Goal: Task Accomplishment & Management: Manage account settings

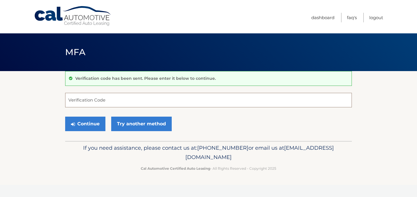
click at [131, 101] on input "Verification Code" at bounding box center [208, 100] width 287 height 14
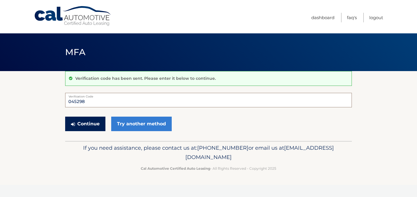
type input "045298"
click at [92, 126] on button "Continue" at bounding box center [85, 123] width 40 height 14
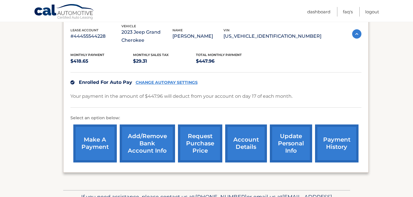
scroll to position [103, 0]
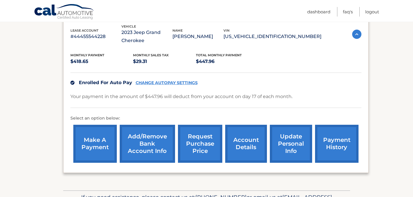
click at [144, 142] on link "Add/Remove bank account info" at bounding box center [147, 144] width 55 height 38
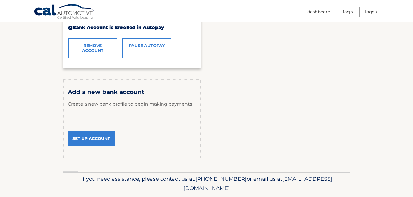
scroll to position [153, 0]
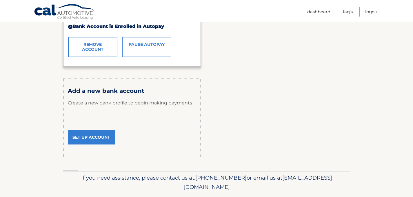
click at [96, 137] on link "Set Up Account" at bounding box center [91, 137] width 47 height 14
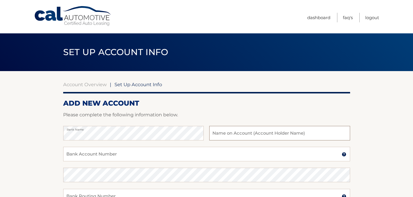
click at [221, 132] on input "text" at bounding box center [279, 133] width 141 height 14
type input "Daniel Garza"
click at [160, 153] on input "Bank Account Number" at bounding box center [206, 154] width 287 height 14
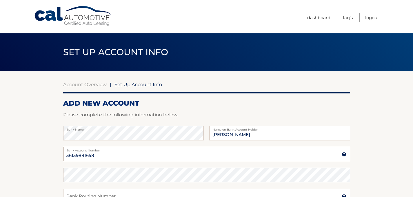
type input "36139881658"
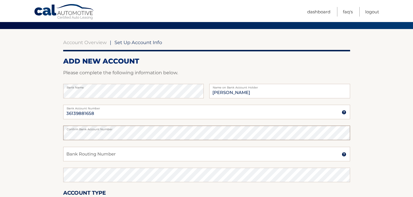
scroll to position [55, 0]
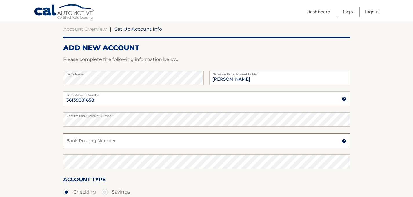
click at [288, 144] on input "Bank Routing Number" at bounding box center [206, 140] width 287 height 14
type input "031176110"
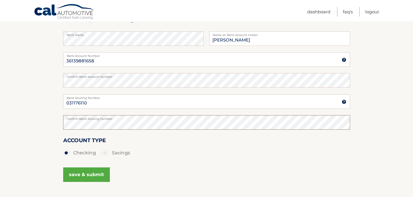
scroll to position [94, 0]
click at [99, 174] on button "save & submit" at bounding box center [86, 174] width 47 height 14
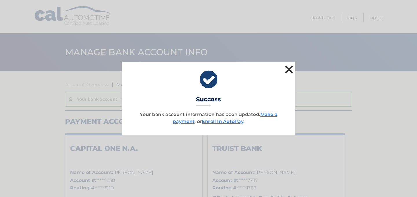
click at [291, 68] on button "×" at bounding box center [289, 69] width 12 height 12
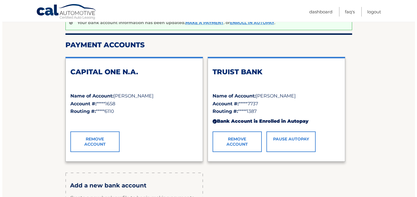
scroll to position [73, 0]
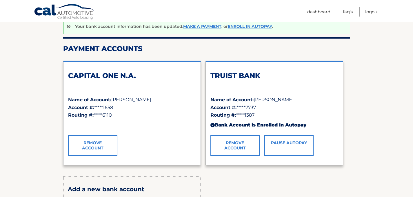
click at [291, 144] on link "Pause AutoPay" at bounding box center [288, 145] width 49 height 20
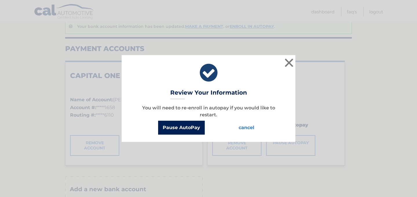
click at [175, 125] on button "Pause AutoPay" at bounding box center [181, 128] width 47 height 14
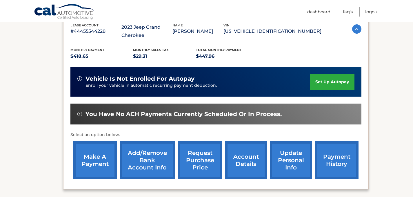
scroll to position [125, 0]
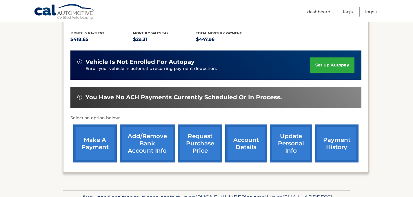
click at [331, 64] on link "set up autopay" at bounding box center [332, 64] width 44 height 15
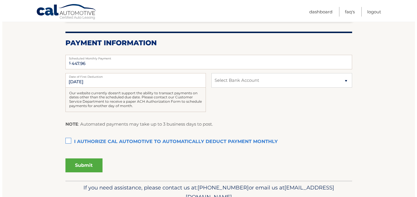
scroll to position [110, 0]
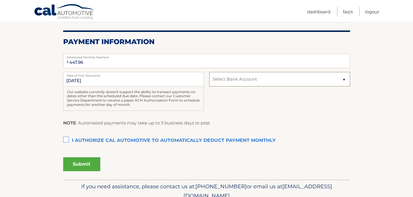
click at [343, 80] on select "Select Bank Account Checking CAPITAL ONE N.A. *****1658 Checking TRUIST BANK **…" at bounding box center [279, 79] width 141 height 14
select select "ZGQwMzQ3MGMtMTVkMC00Y2M1LWE0NjgtYzhjMjlkY2MwN2Iz"
click at [209, 72] on select "Select Bank Account Checking CAPITAL ONE N.A. *****1658 Checking TRUIST BANK **…" at bounding box center [279, 79] width 141 height 14
click at [66, 139] on label "I authorize cal automotive to automatically deduct payment monthly This checkbo…" at bounding box center [206, 141] width 287 height 12
click at [0, 0] on input "I authorize cal automotive to automatically deduct payment monthly This checkbo…" at bounding box center [0, 0] width 0 height 0
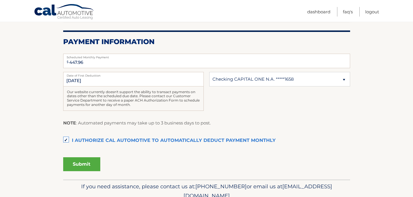
click at [81, 163] on button "Submit" at bounding box center [81, 164] width 37 height 14
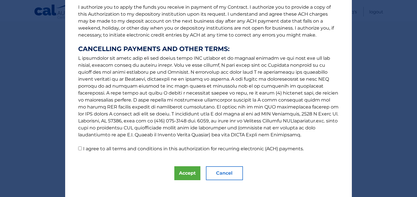
scroll to position [84, 0]
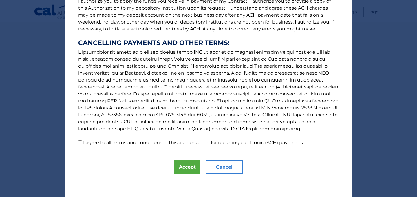
click at [78, 142] on input "I agree to all terms and conditions in this authorization for recurring electro…" at bounding box center [80, 142] width 4 height 4
checkbox input "true"
click at [188, 167] on button "Accept" at bounding box center [187, 167] width 26 height 14
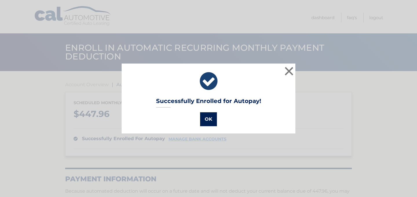
click at [206, 120] on button "OK" at bounding box center [208, 119] width 17 height 14
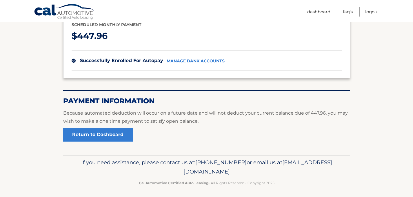
scroll to position [81, 0]
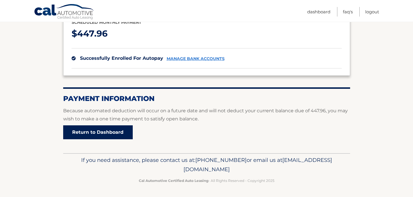
click at [122, 133] on link "Return to Dashboard" at bounding box center [98, 132] width 70 height 14
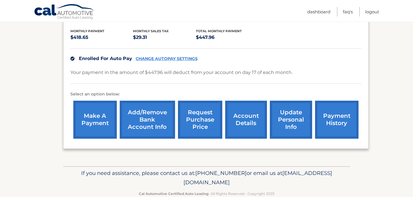
scroll to position [141, 0]
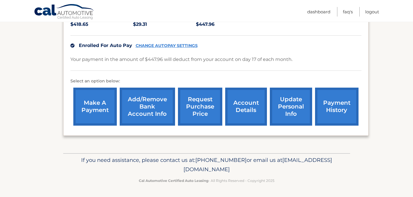
click at [249, 109] on link "account details" at bounding box center [246, 106] width 42 height 38
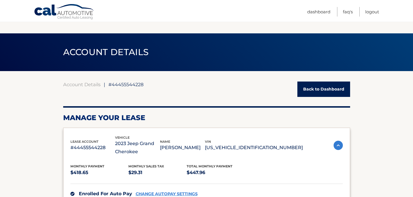
scroll to position [278, 0]
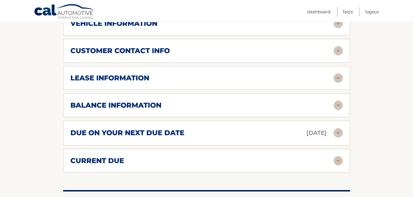
click at [337, 105] on img at bounding box center [337, 105] width 9 height 9
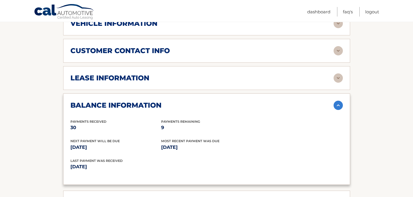
click at [337, 105] on img at bounding box center [337, 105] width 9 height 9
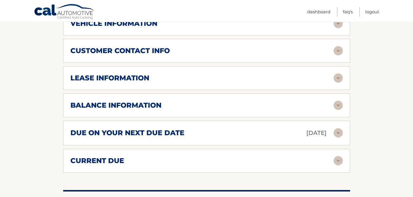
click at [337, 133] on img at bounding box center [337, 132] width 9 height 9
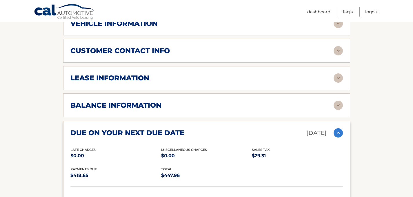
click at [337, 133] on img at bounding box center [337, 132] width 9 height 9
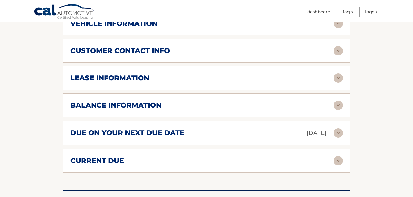
click at [338, 159] on img at bounding box center [337, 160] width 9 height 9
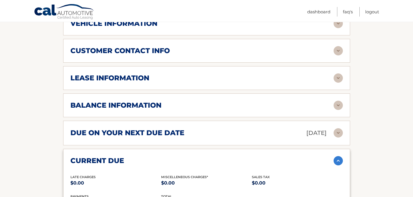
click at [338, 159] on img at bounding box center [337, 160] width 9 height 9
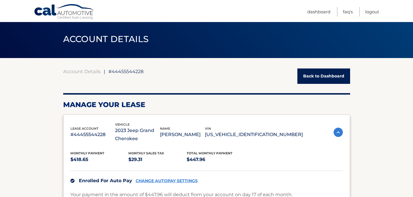
scroll to position [1, 0]
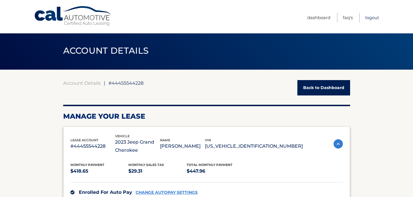
click at [371, 18] on link "Logout" at bounding box center [372, 18] width 14 height 10
